Goal: Transaction & Acquisition: Purchase product/service

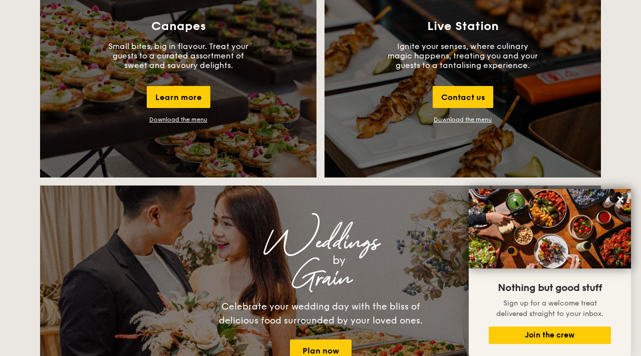
scroll to position [955, 0]
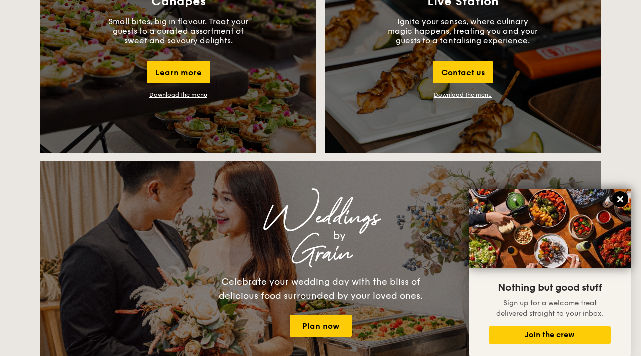
click at [621, 200] on icon at bounding box center [620, 200] width 6 height 6
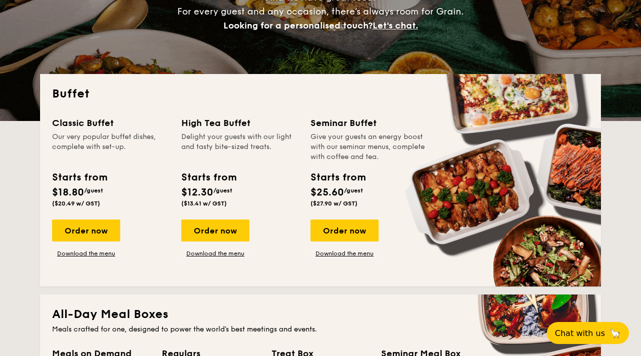
scroll to position [160, 0]
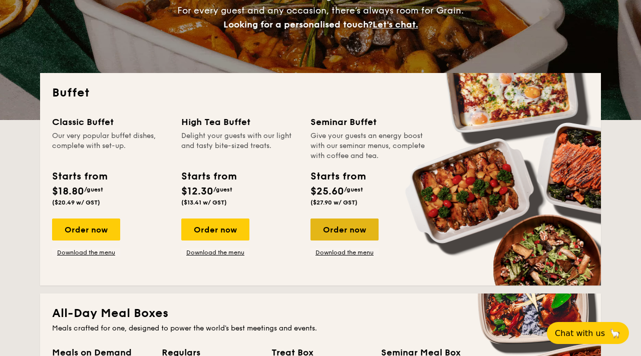
click at [356, 239] on div "Order now" at bounding box center [344, 230] width 68 height 22
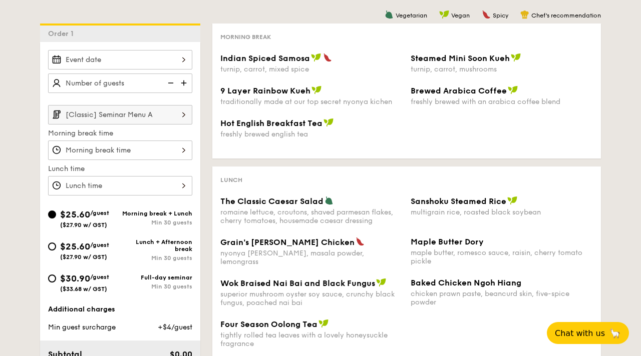
scroll to position [220, 0]
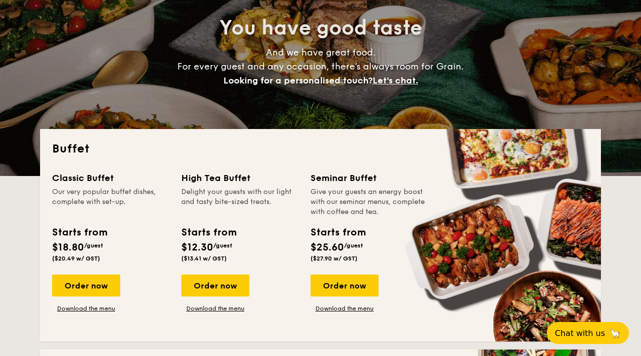
scroll to position [105, 0]
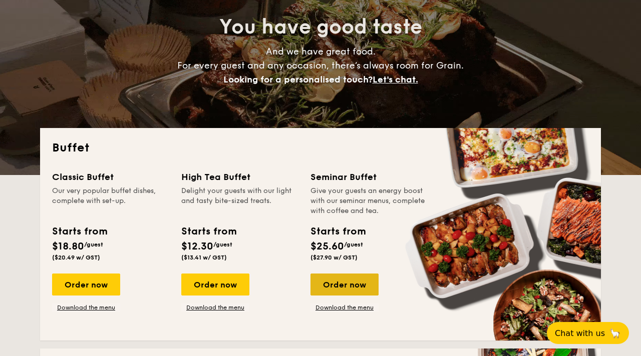
click at [345, 287] on div "Order now" at bounding box center [344, 285] width 68 height 22
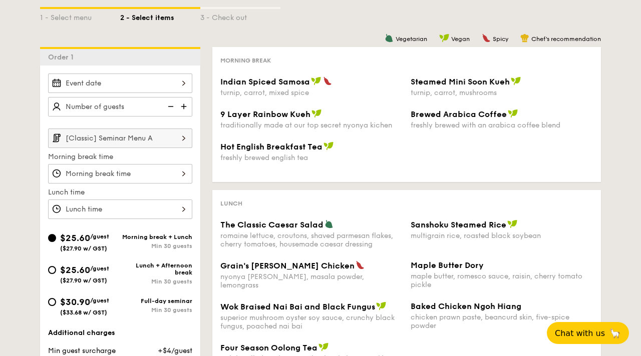
scroll to position [199, 0]
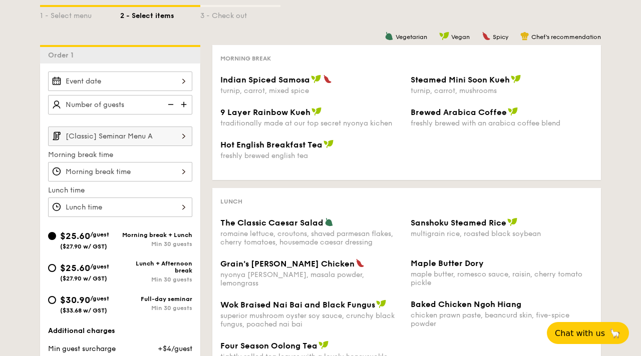
click at [175, 173] on div at bounding box center [120, 172] width 144 height 20
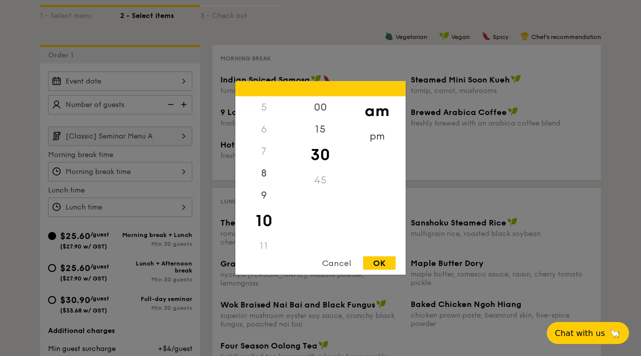
scroll to position [119, 0]
click at [188, 238] on div at bounding box center [320, 178] width 641 height 356
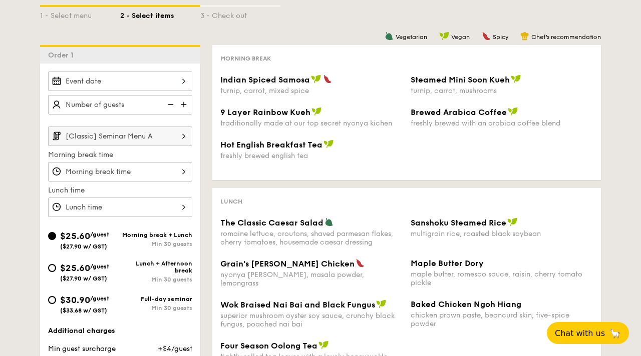
click at [167, 195] on label "Lunch time" at bounding box center [120, 191] width 144 height 10
click at [167, 216] on div at bounding box center [120, 208] width 144 height 20
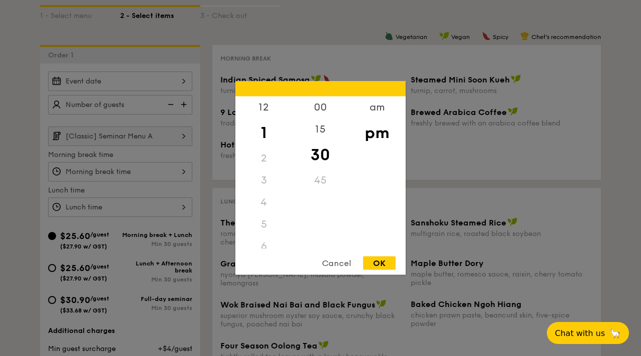
click at [269, 197] on div "4" at bounding box center [263, 203] width 57 height 22
click at [264, 178] on div "3" at bounding box center [263, 181] width 57 height 22
click at [265, 158] on div "2" at bounding box center [263, 159] width 57 height 22
drag, startPoint x: 262, startPoint y: 140, endPoint x: 262, endPoint y: 163, distance: 23.0
click at [262, 163] on div "12 1 2 3 4 5 6 7 8 9 10 11" at bounding box center [263, 173] width 57 height 153
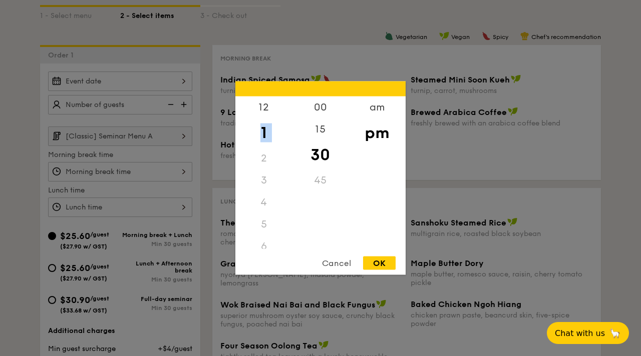
click at [262, 163] on div "2" at bounding box center [263, 159] width 57 height 22
click at [262, 158] on div "2" at bounding box center [263, 159] width 57 height 22
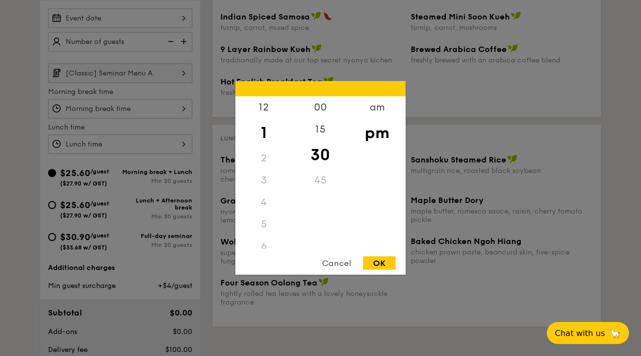
scroll to position [257, 0]
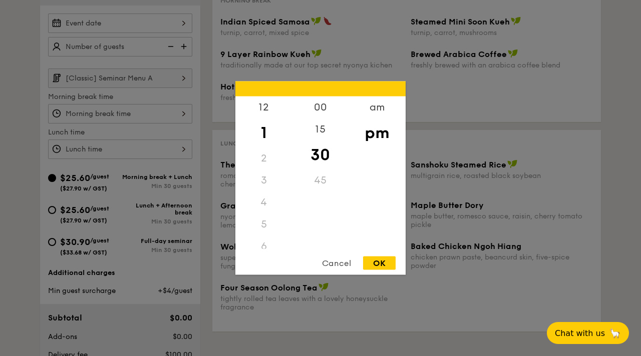
click at [383, 269] on div "OK" at bounding box center [379, 264] width 33 height 14
type input "1:30PM"
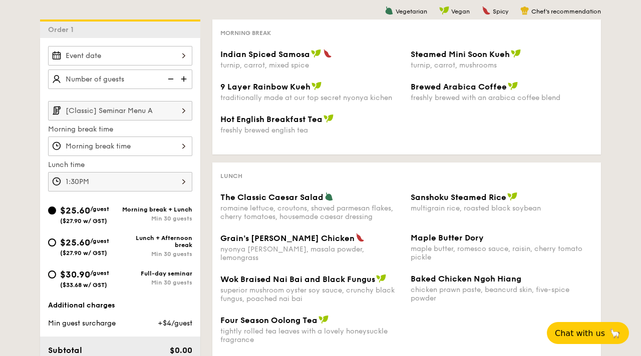
scroll to position [206, 0]
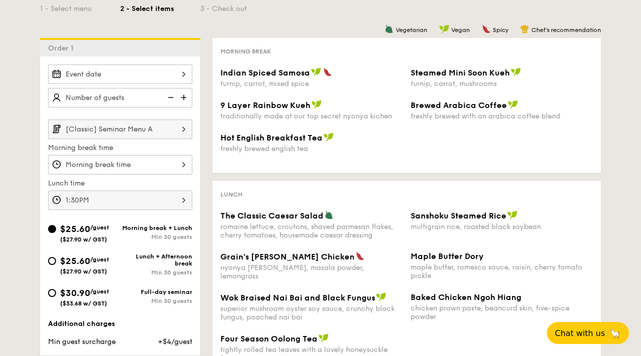
click at [184, 92] on img at bounding box center [184, 97] width 15 height 19
type input "20 guests"
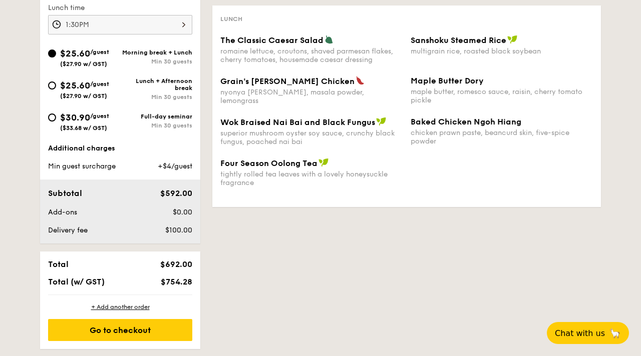
scroll to position [0, 0]
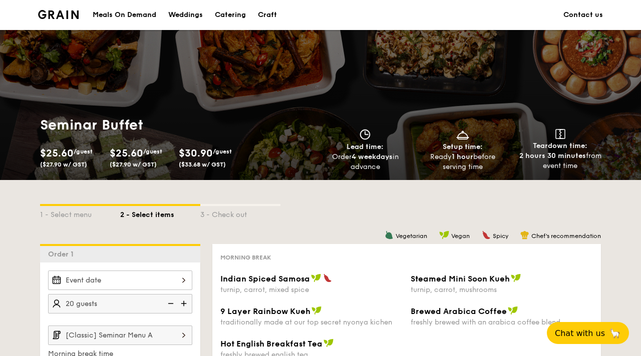
click at [227, 12] on div "Catering" at bounding box center [230, 15] width 31 height 30
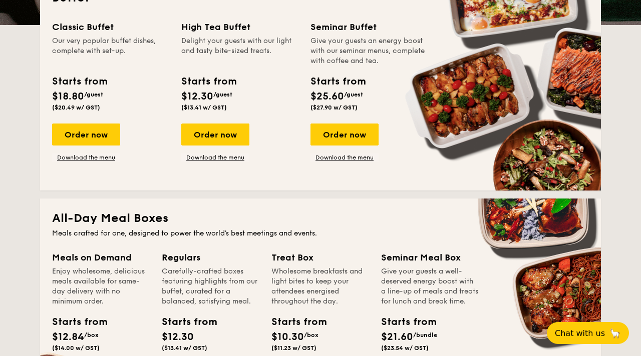
scroll to position [255, 0]
